Goal: Check status: Check status

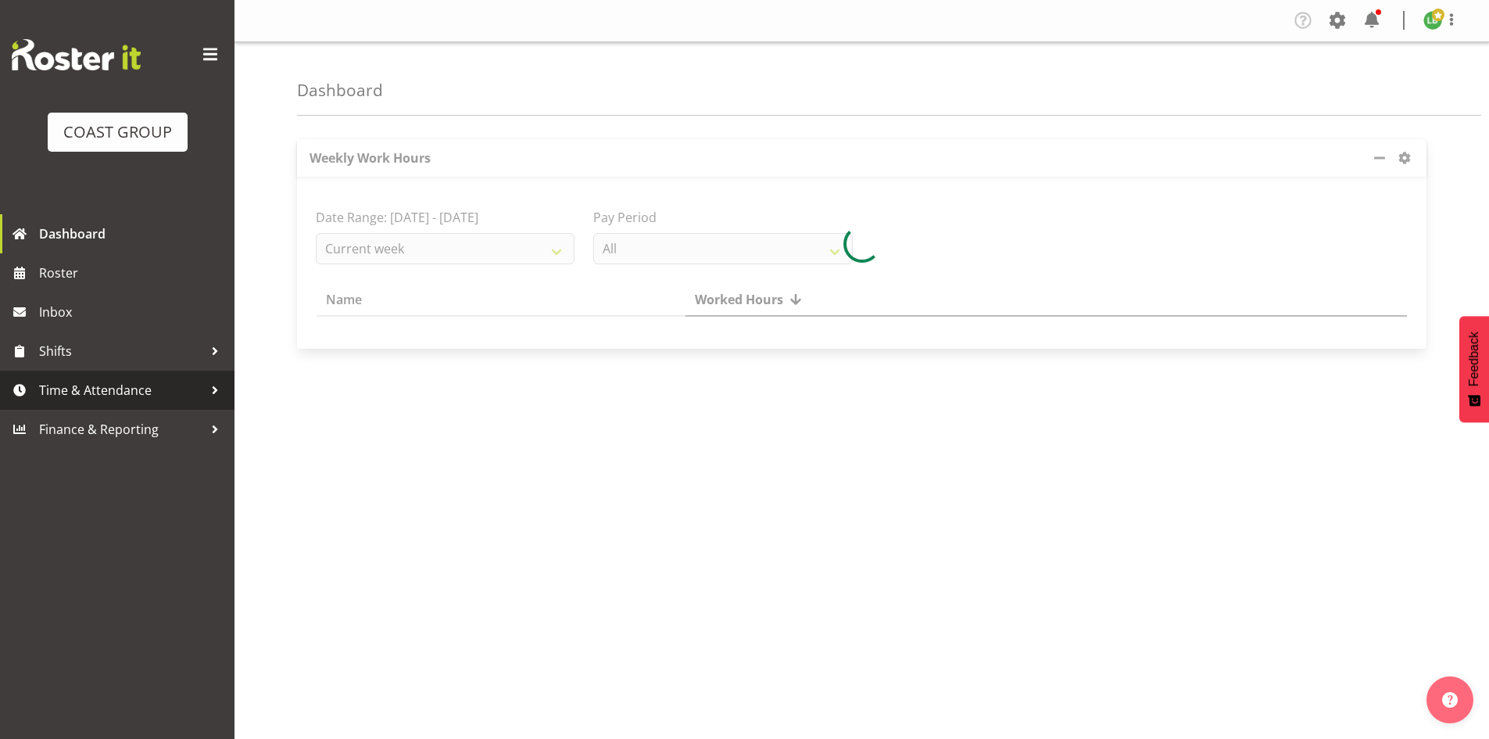
click at [108, 389] on span "Time & Attendance" at bounding box center [121, 389] width 164 height 23
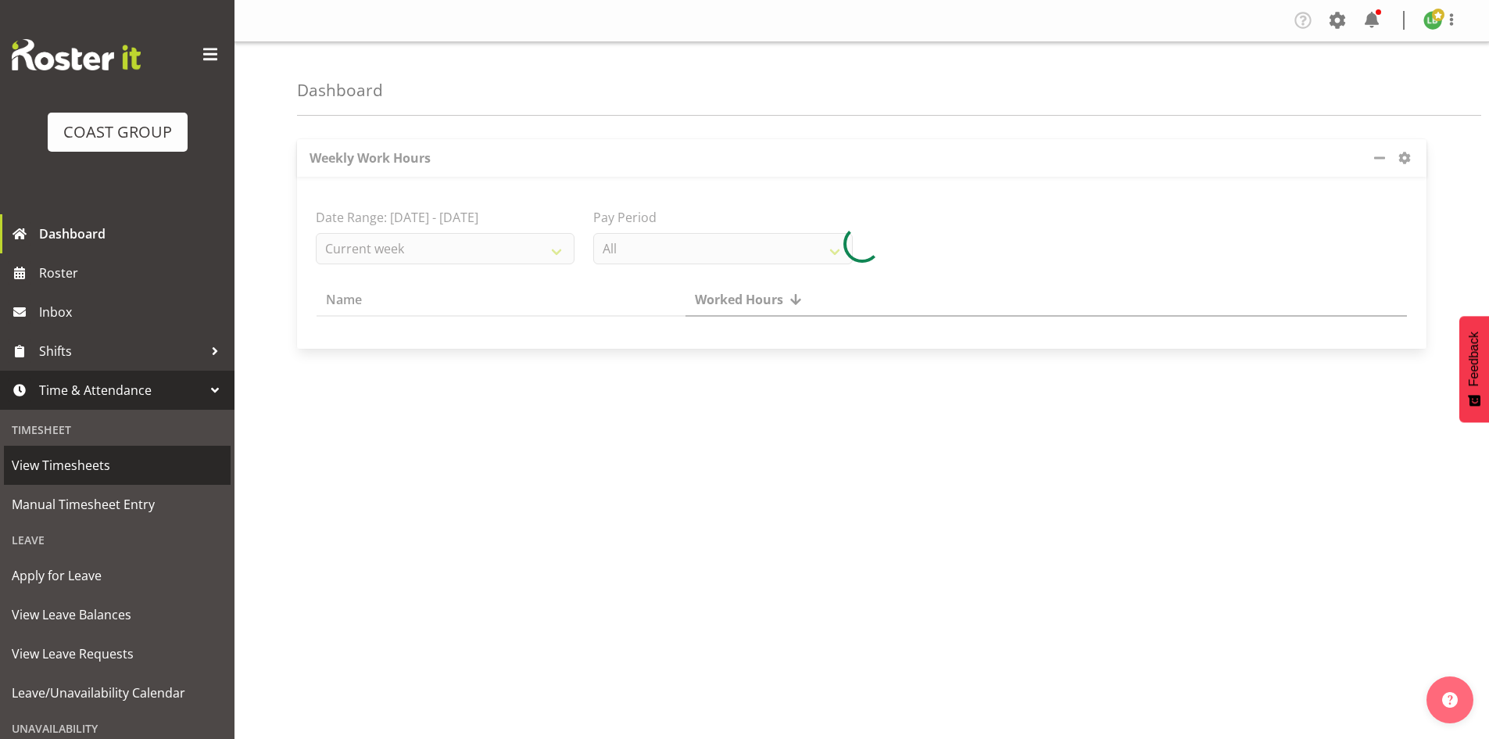
click at [94, 458] on span "View Timesheets" at bounding box center [117, 464] width 211 height 23
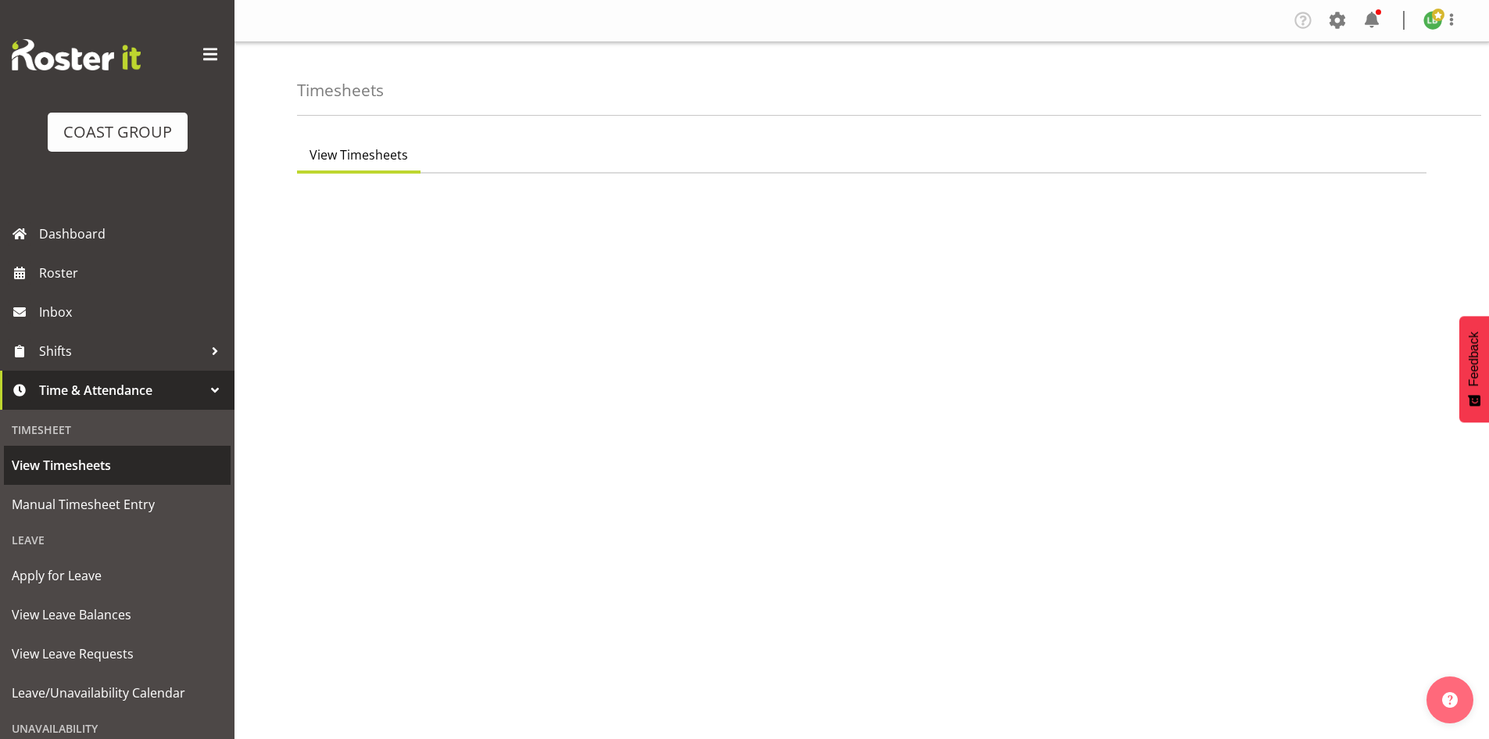
select select "7"
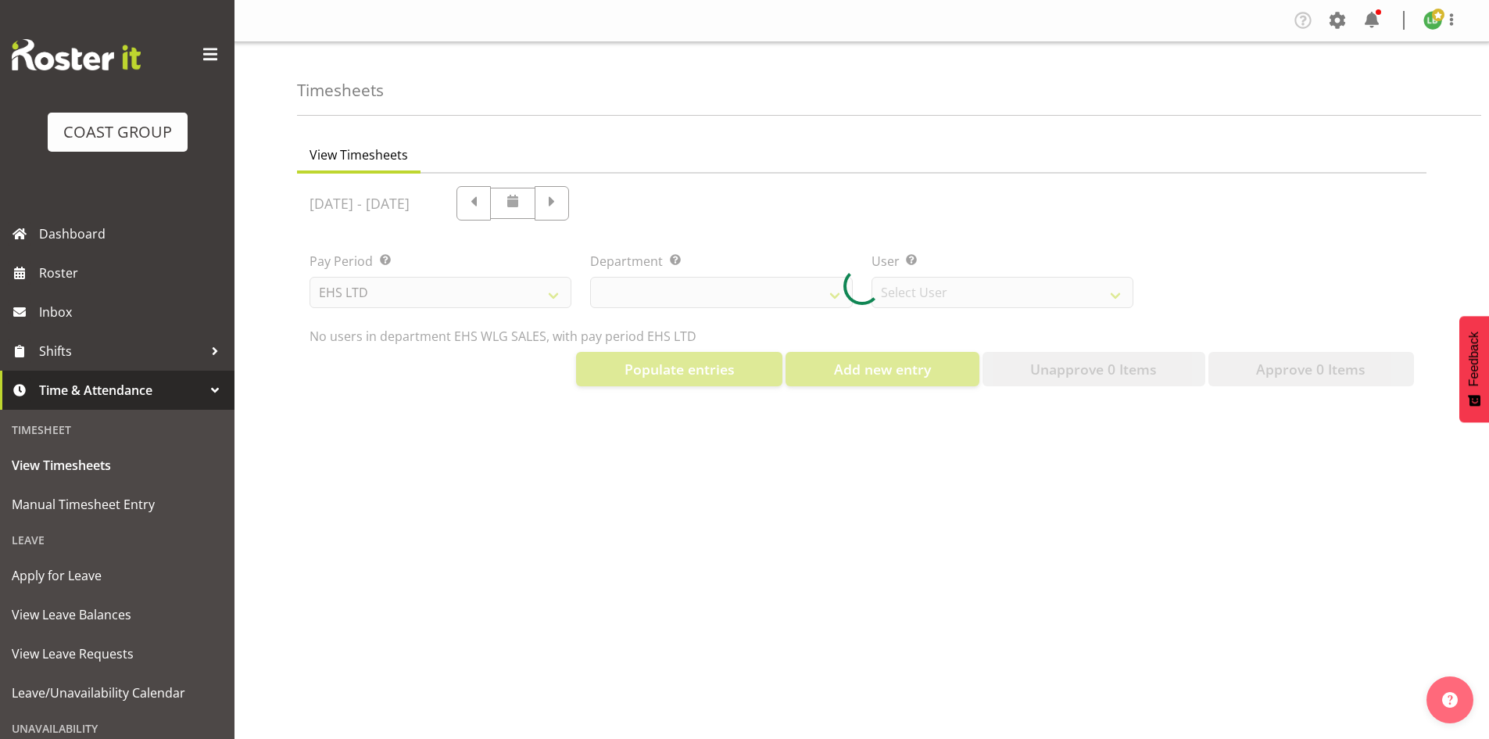
select select "44"
select select "8051"
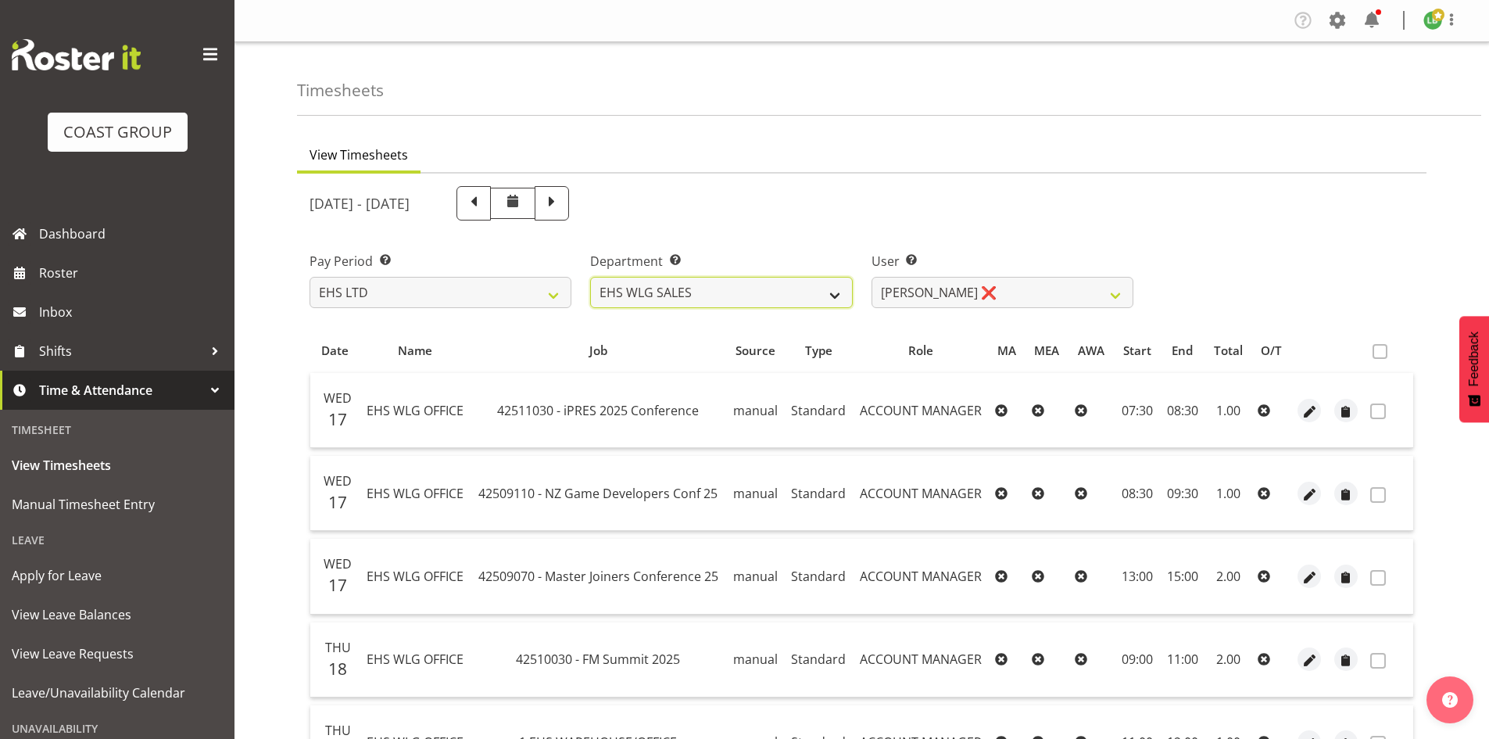
click at [829, 292] on select "EHS WLG OPS EHS WLG SALES" at bounding box center [721, 292] width 262 height 31
select select "43"
click at [590, 277] on select "EHS WLG OPS EHS WLG SALES" at bounding box center [721, 292] width 262 height 31
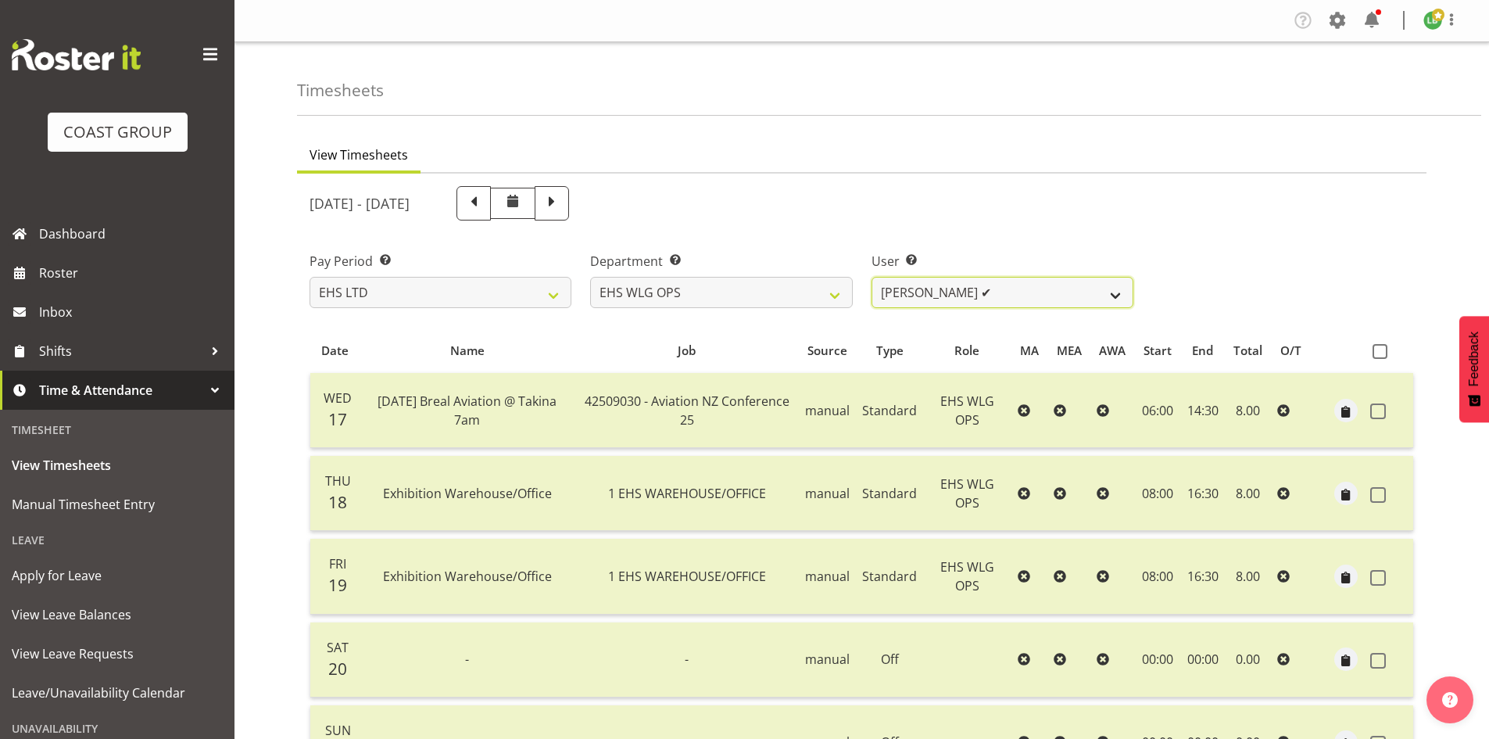
click at [1107, 288] on select "Ashton Staats ✔ Darryl Burns ✔ Geoffrey Robertson ✔ Jackson Howsan ✔ Kade Tiati…" at bounding box center [1003, 292] width 262 height 31
click at [872, 277] on select "Ashton Staats ✔ Darryl Burns ✔ Geoffrey Robertson ✔ Jackson Howsan ✔ Kade Tiati…" at bounding box center [1003, 292] width 262 height 31
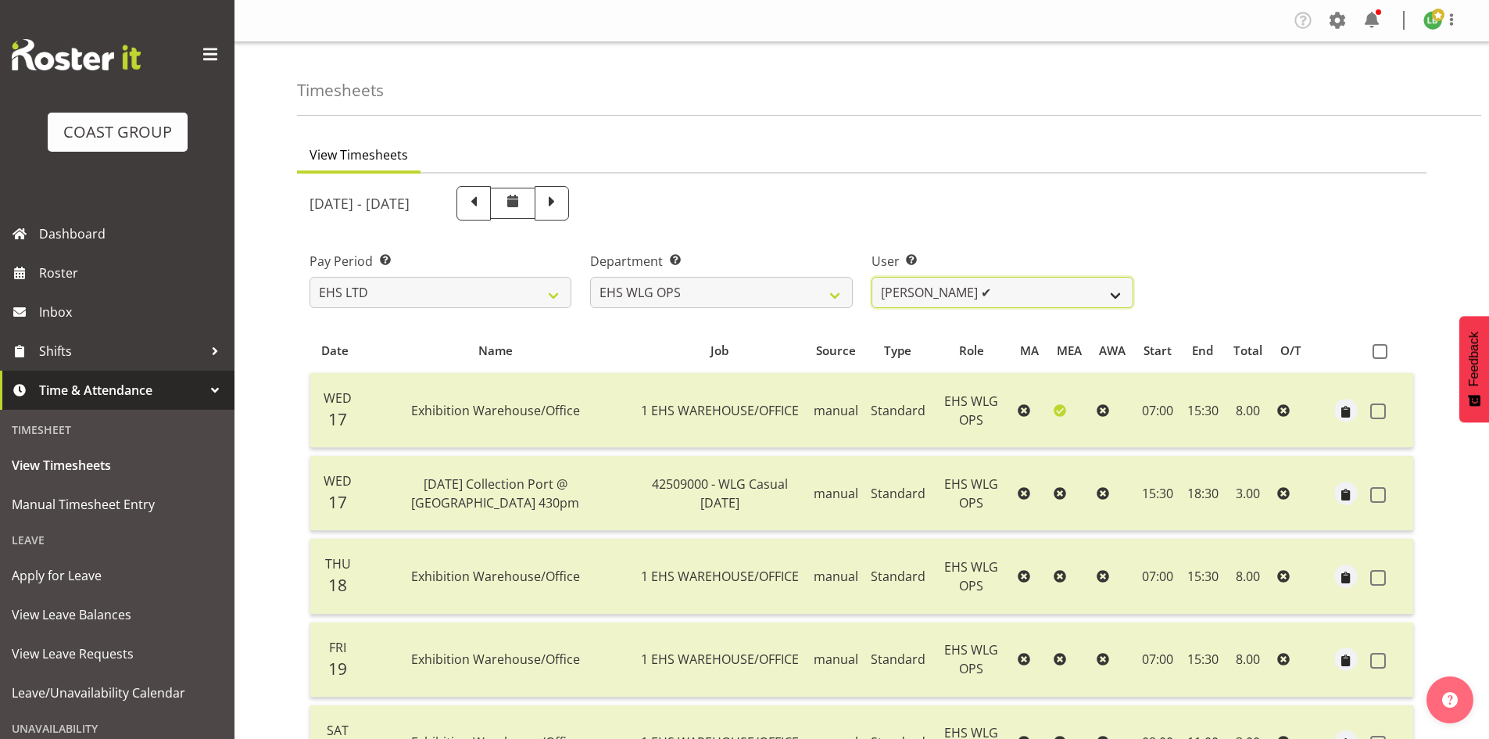
click at [1130, 292] on select "Ashton Staats ✔ Darryl Burns ✔ Geoffrey Robertson ✔ Jackson Howsan ✔ Kade Tiati…" at bounding box center [1003, 292] width 262 height 31
click at [872, 277] on select "Ashton Staats ✔ Darryl Burns ✔ Geoffrey Robertson ✔ Jackson Howsan ✔ Kade Tiati…" at bounding box center [1003, 292] width 262 height 31
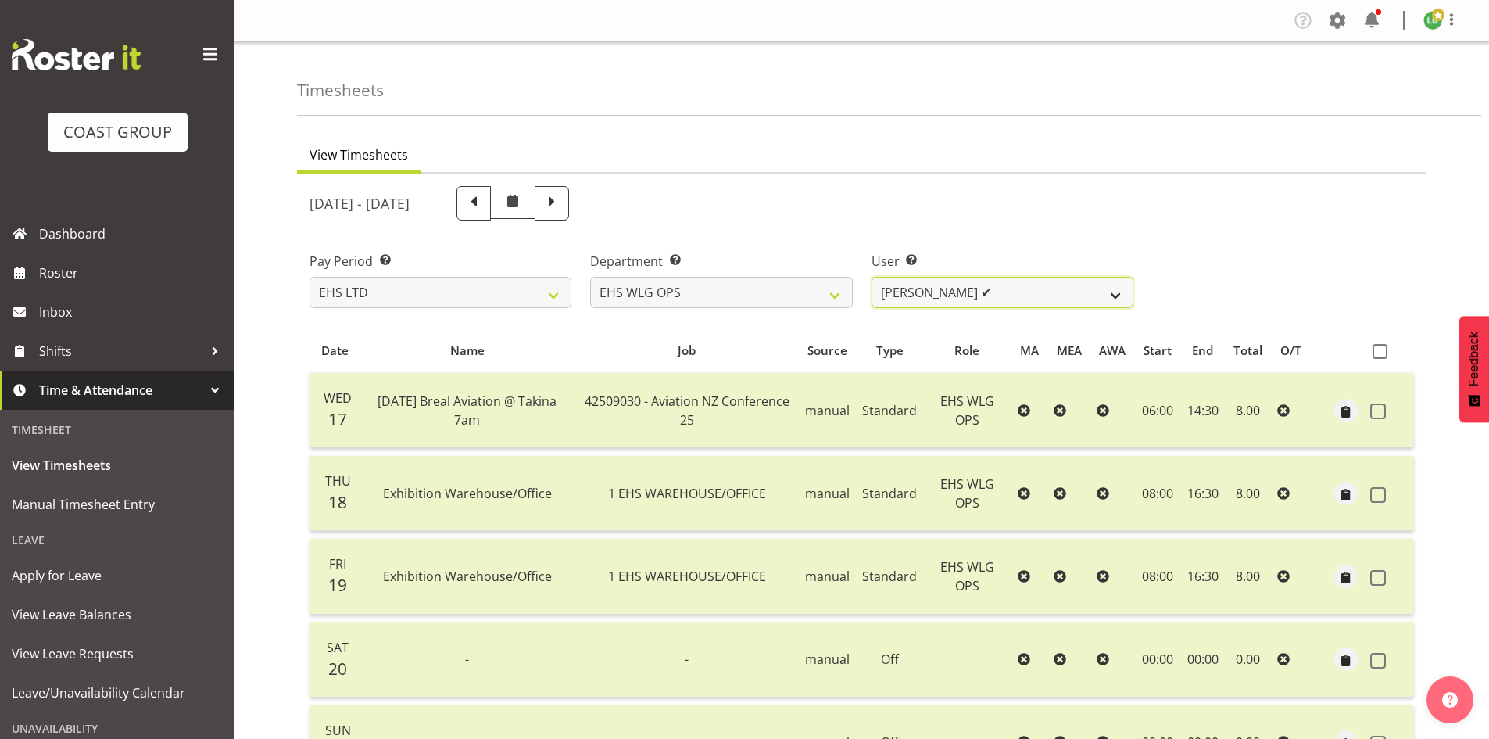
click at [1109, 285] on select "Ashton Staats ✔ Darryl Burns ✔ Geoffrey Robertson ✔ Jackson Howsan ✔ Kade Tiati…" at bounding box center [1003, 292] width 262 height 31
click at [872, 277] on select "Ashton Staats ✔ Darryl Burns ✔ Geoffrey Robertson ✔ Jackson Howsan ✔ Kade Tiati…" at bounding box center [1003, 292] width 262 height 31
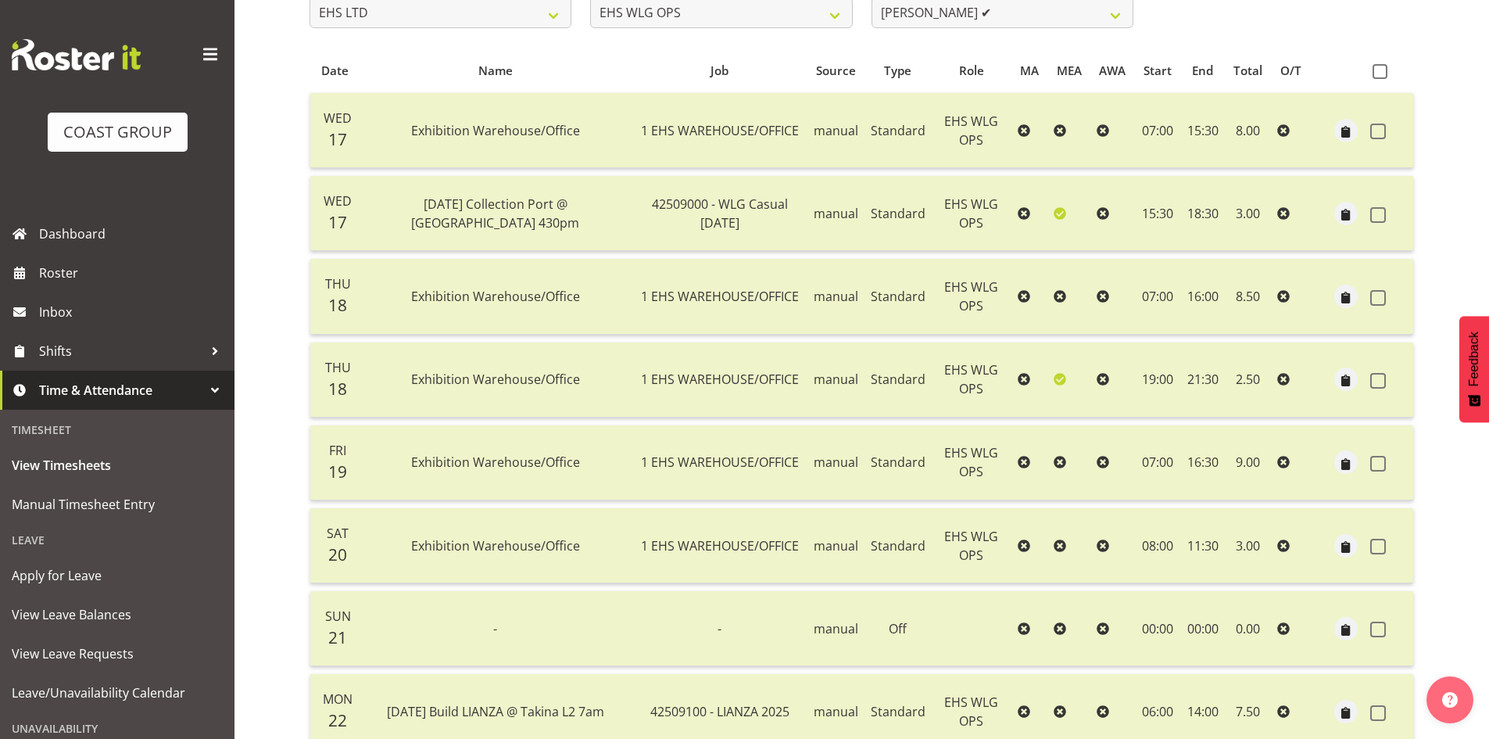
click at [1118, 287] on td at bounding box center [1113, 296] width 45 height 75
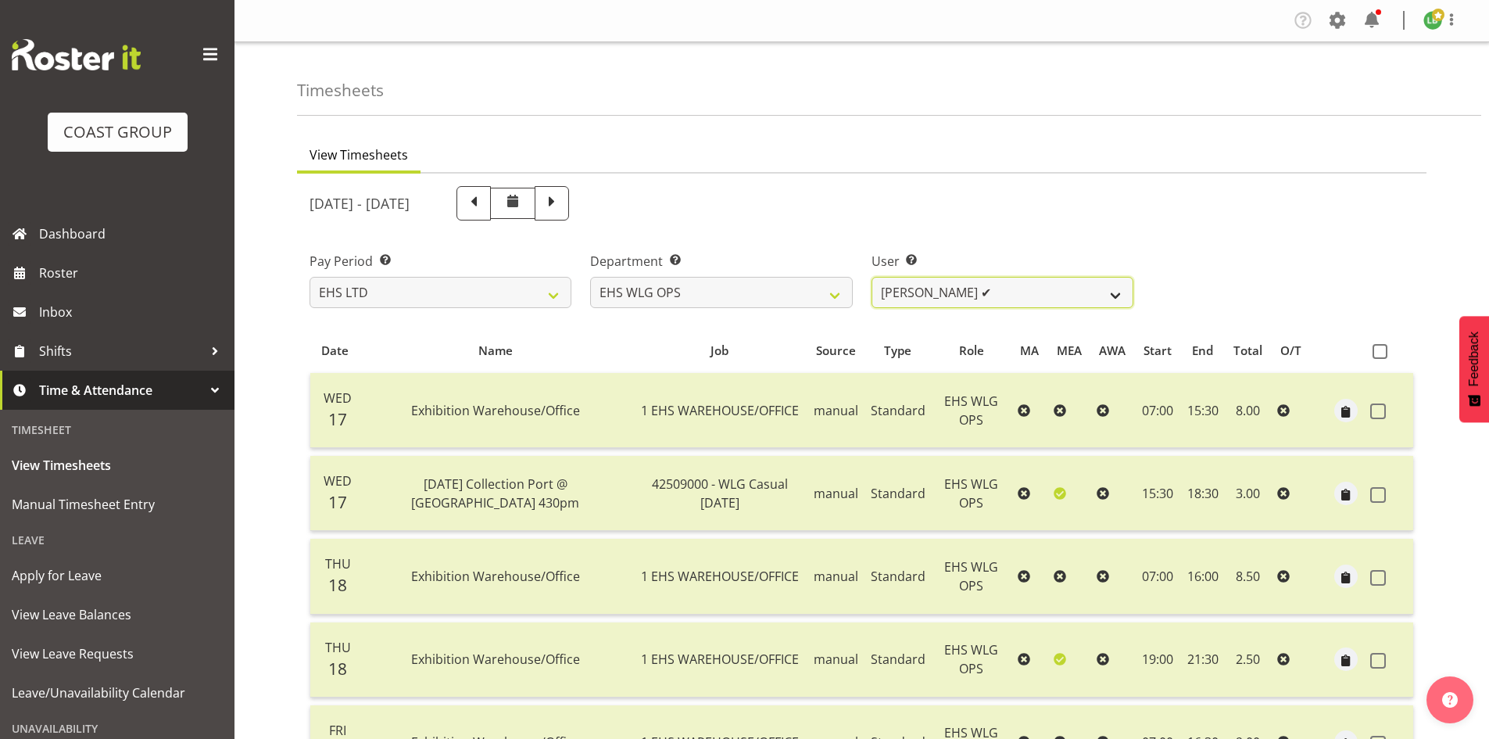
click at [1116, 294] on select "Ashton Staats ✔ Darryl Burns ✔ Geoffrey Robertson ✔ Jackson Howsan ✔ Kade Tiati…" at bounding box center [1003, 292] width 262 height 31
click at [1115, 292] on select "Ashton Staats ✔ Darryl Burns ✔ Geoffrey Robertson ✔ Jackson Howsan ✔ Kade Tiati…" at bounding box center [1003, 292] width 262 height 31
click at [872, 277] on select "Ashton Staats ✔ Darryl Burns ✔ Geoffrey Robertson ✔ Jackson Howsan ✔ Kade Tiati…" at bounding box center [1003, 292] width 262 height 31
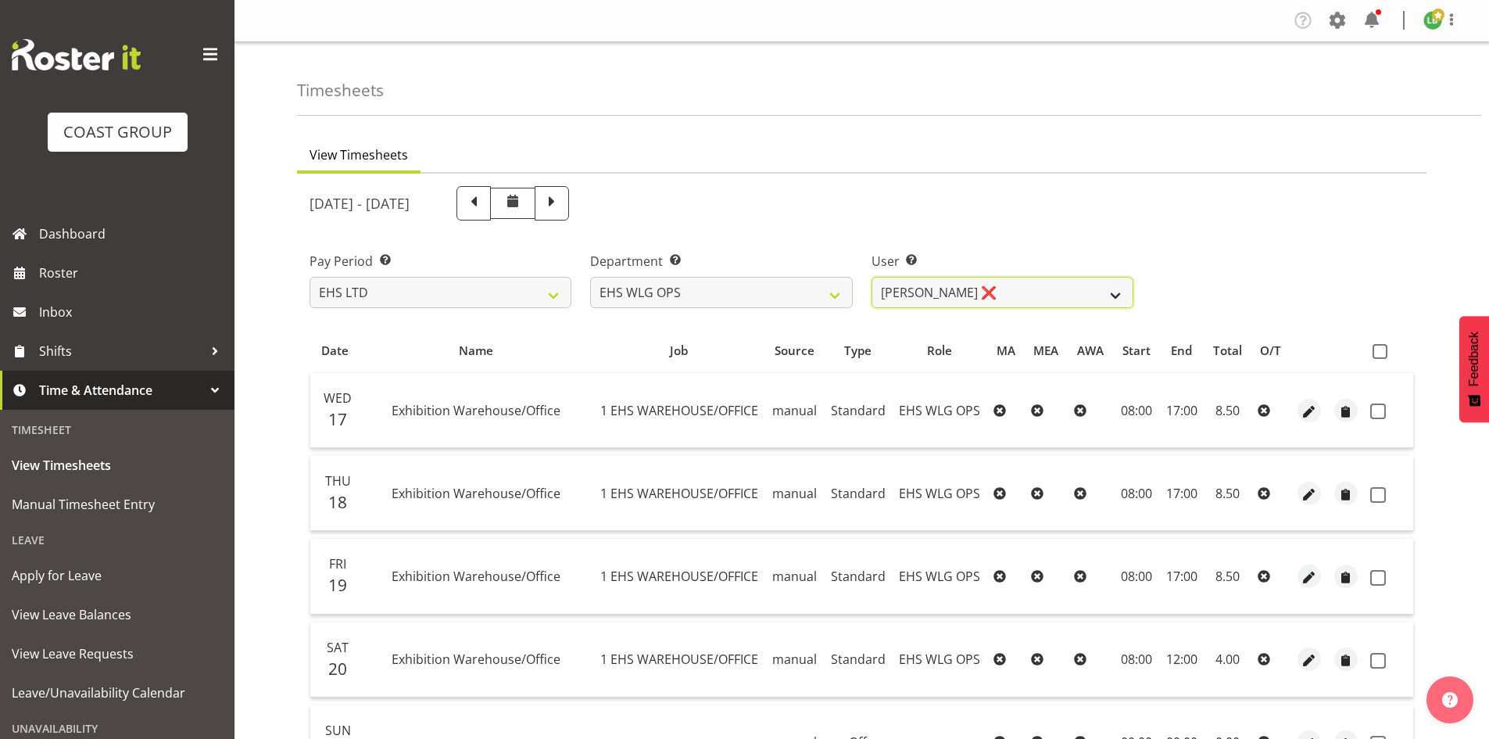
click at [1109, 286] on select "Ashton Staats ✔ Darryl Burns ✔ Geoffrey Robertson ✔ Jackson Howsan ✔ Kade Tiati…" at bounding box center [1003, 292] width 262 height 31
click at [872, 277] on select "Ashton Staats ✔ Darryl Burns ✔ Geoffrey Robertson ✔ Jackson Howsan ✔ Kade Tiati…" at bounding box center [1003, 292] width 262 height 31
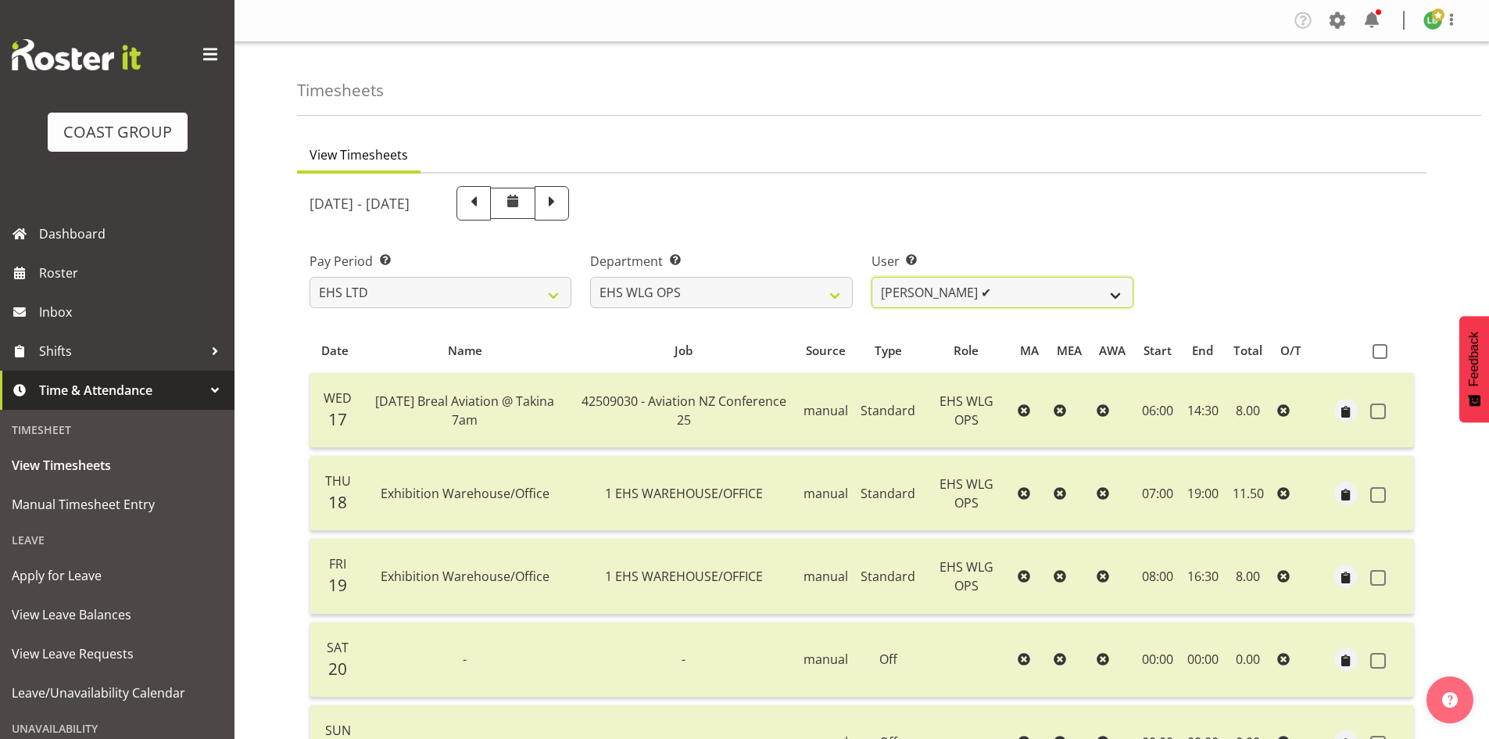
click at [1103, 286] on select "Ashton Staats ✔ Darryl Burns ✔ Geoffrey Robertson ✔ Jackson Howsan ✔ Kade Tiati…" at bounding box center [1003, 292] width 262 height 31
select select "9513"
click at [872, 277] on select "Ashton Staats ✔ Darryl Burns ✔ Geoffrey Robertson ✔ Jackson Howsan ✔ Kade Tiati…" at bounding box center [1003, 292] width 262 height 31
